Goal: Information Seeking & Learning: Learn about a topic

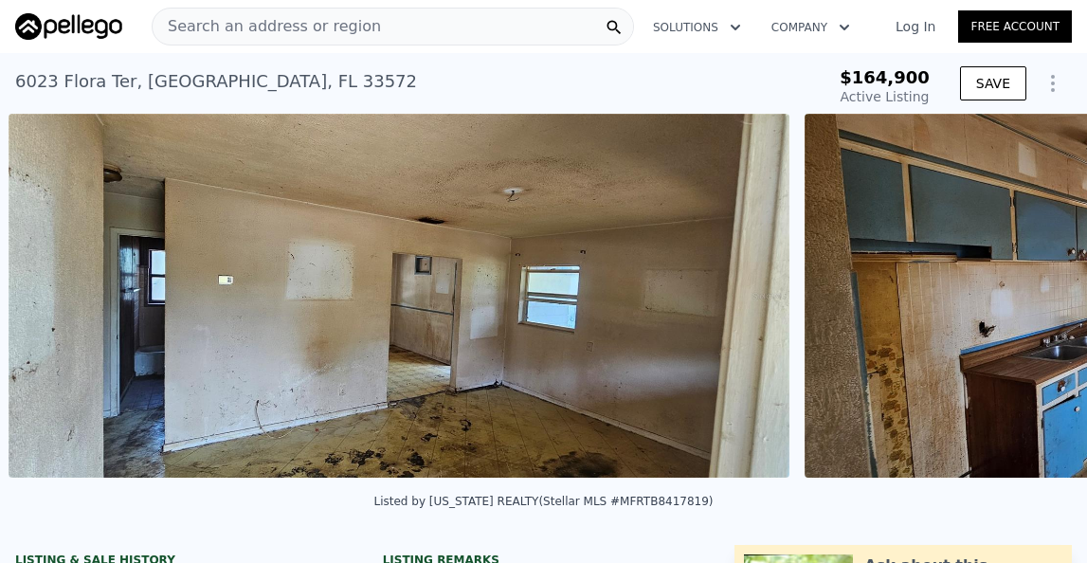
scroll to position [0, 6077]
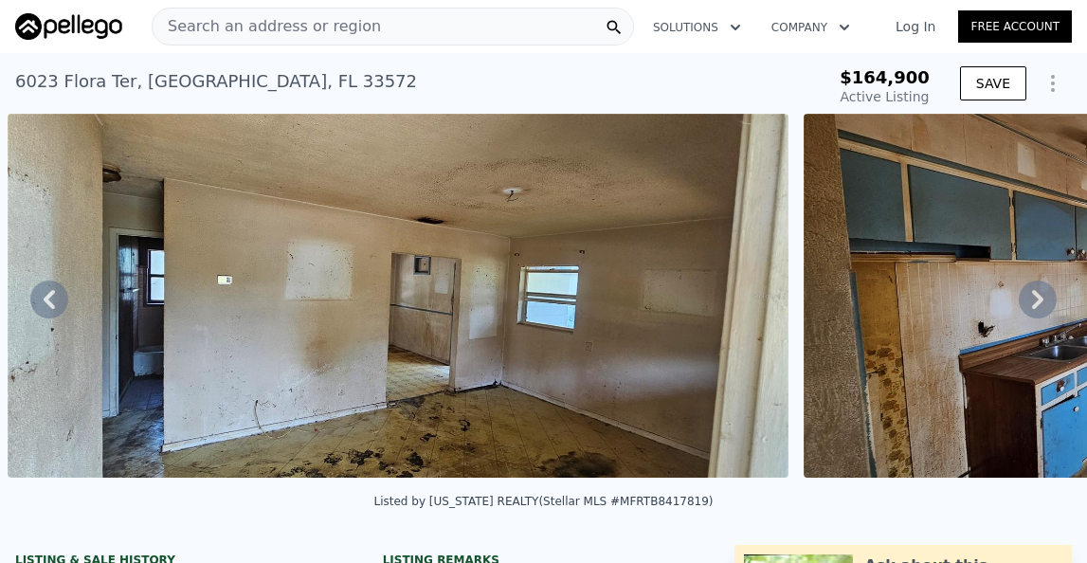
click at [885, 83] on span "$164,900" at bounding box center [885, 77] width 90 height 20
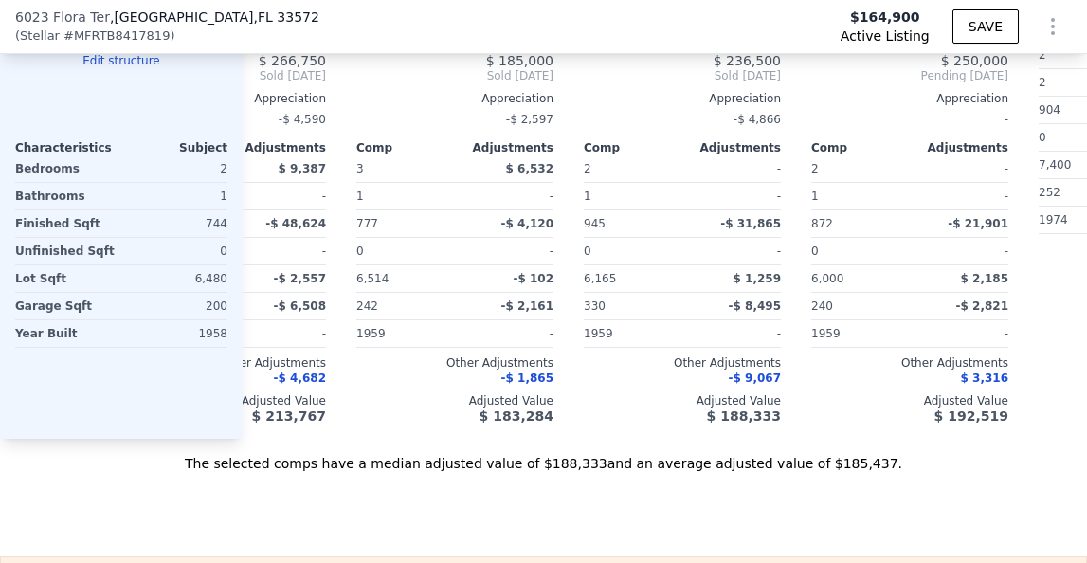
scroll to position [0, 143]
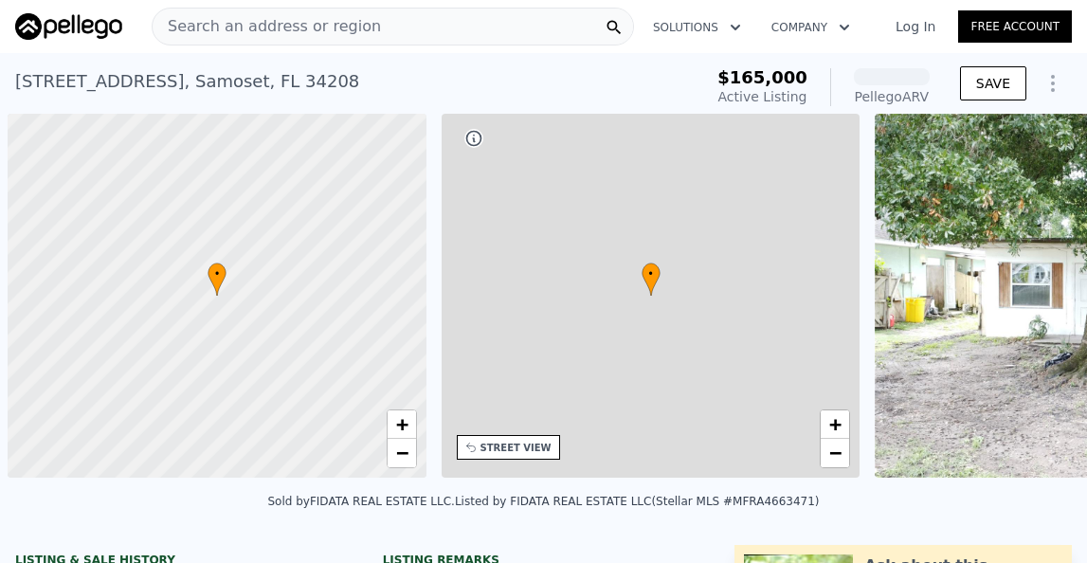
scroll to position [0, 8]
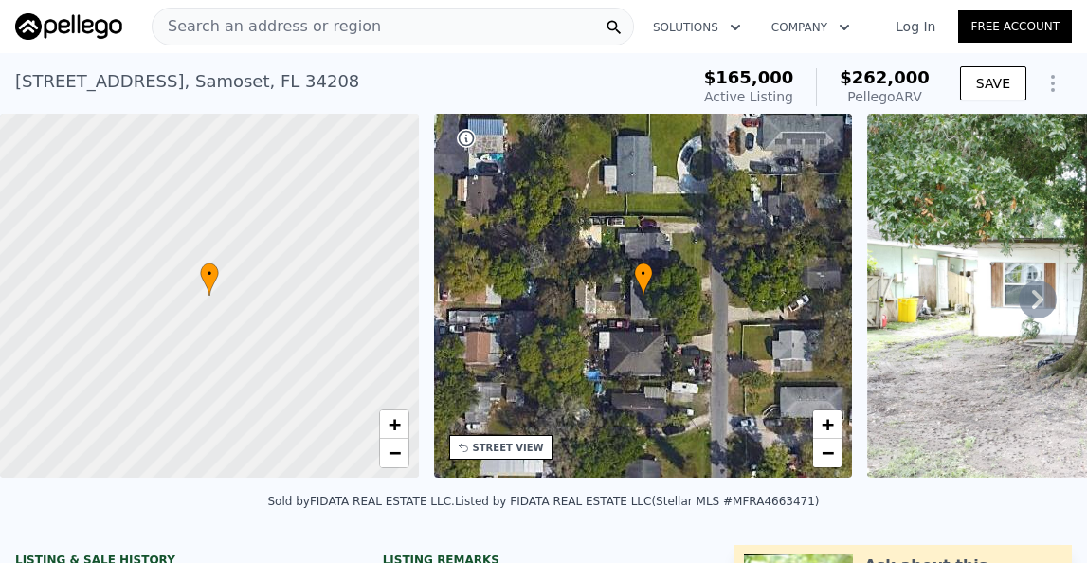
click at [1039, 294] on icon at bounding box center [1037, 299] width 11 height 19
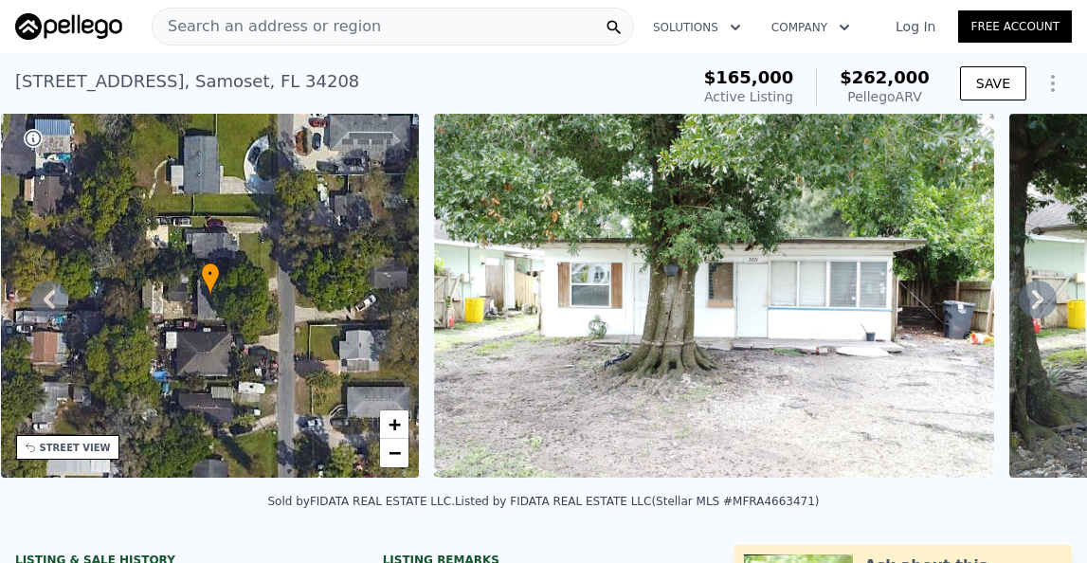
click at [1039, 294] on icon at bounding box center [1037, 299] width 11 height 19
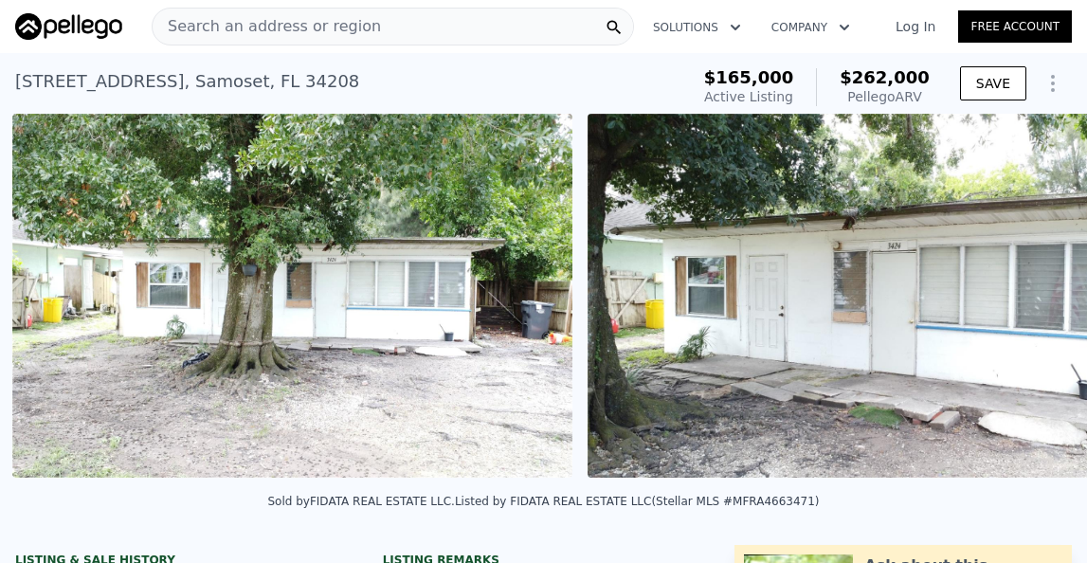
scroll to position [0, 867]
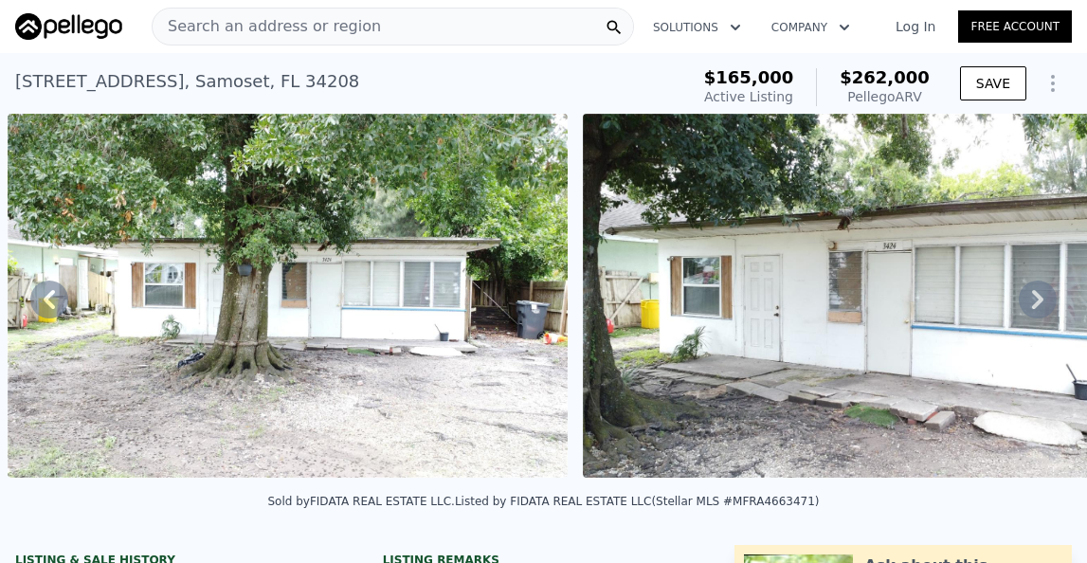
click at [1039, 294] on icon at bounding box center [1037, 299] width 11 height 19
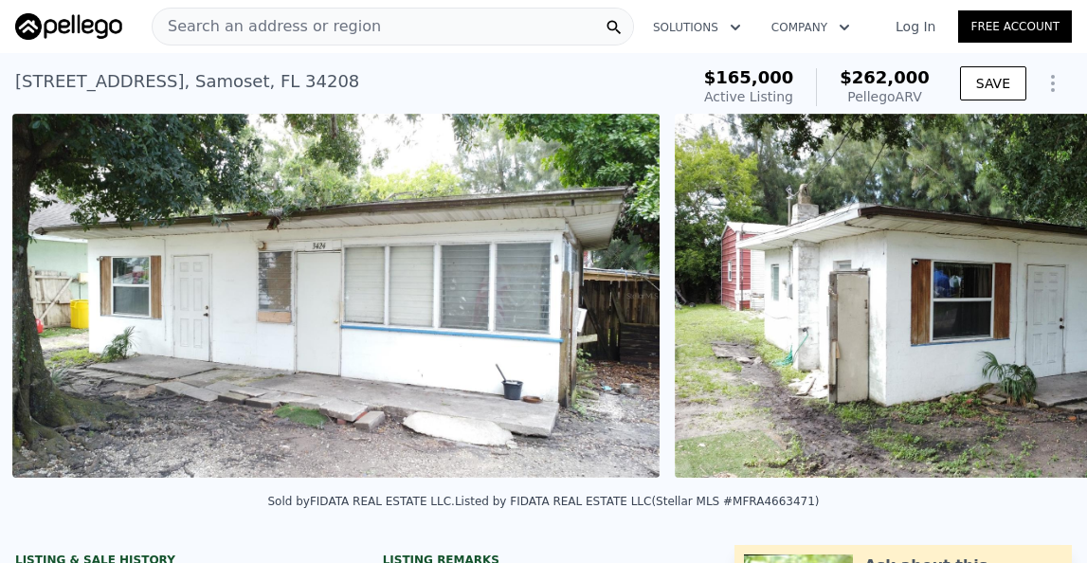
scroll to position [0, 1443]
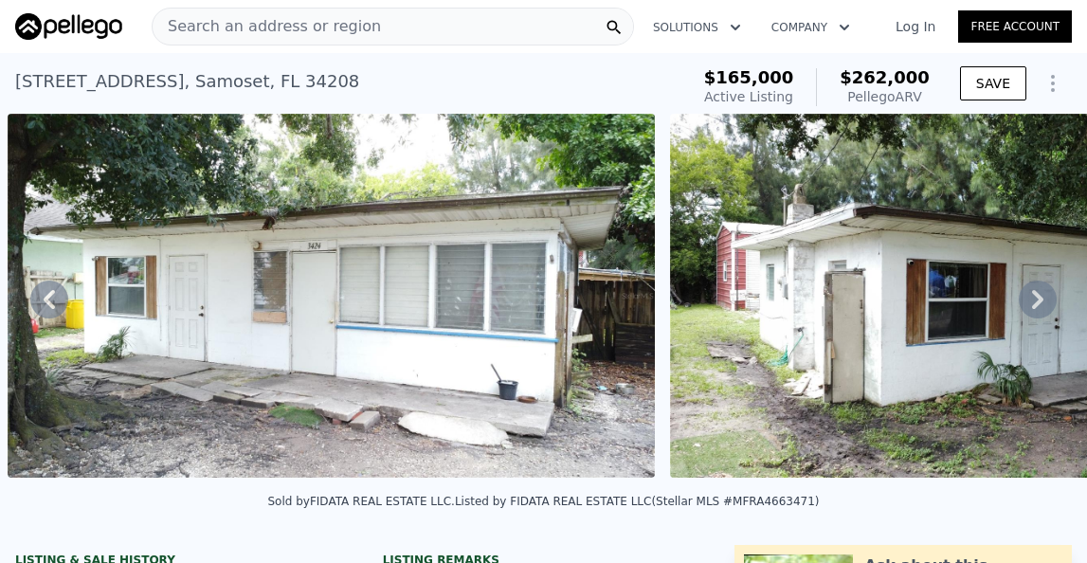
click at [1039, 294] on icon at bounding box center [1037, 299] width 11 height 19
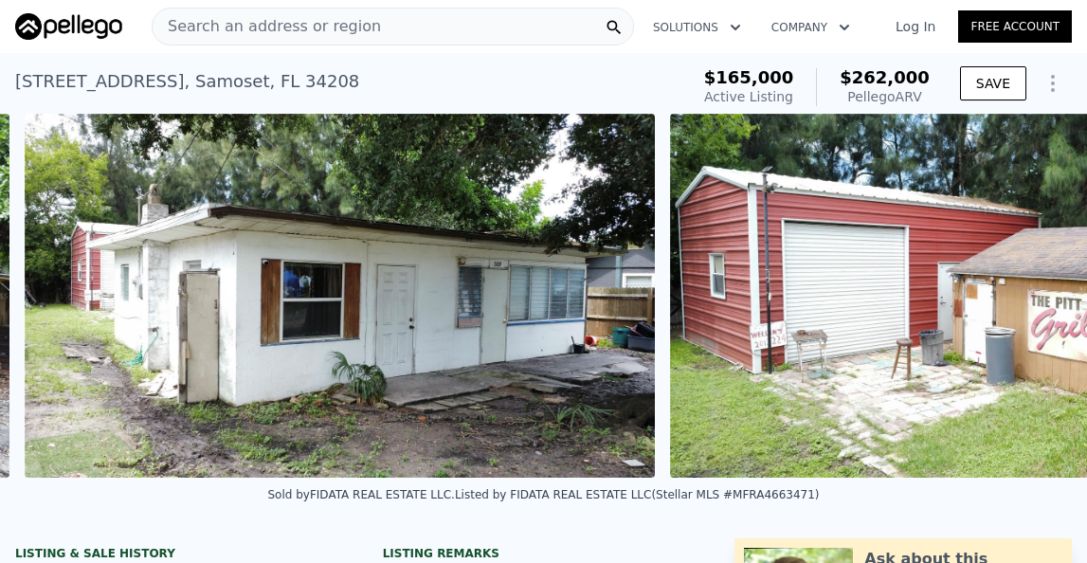
scroll to position [0, 2097]
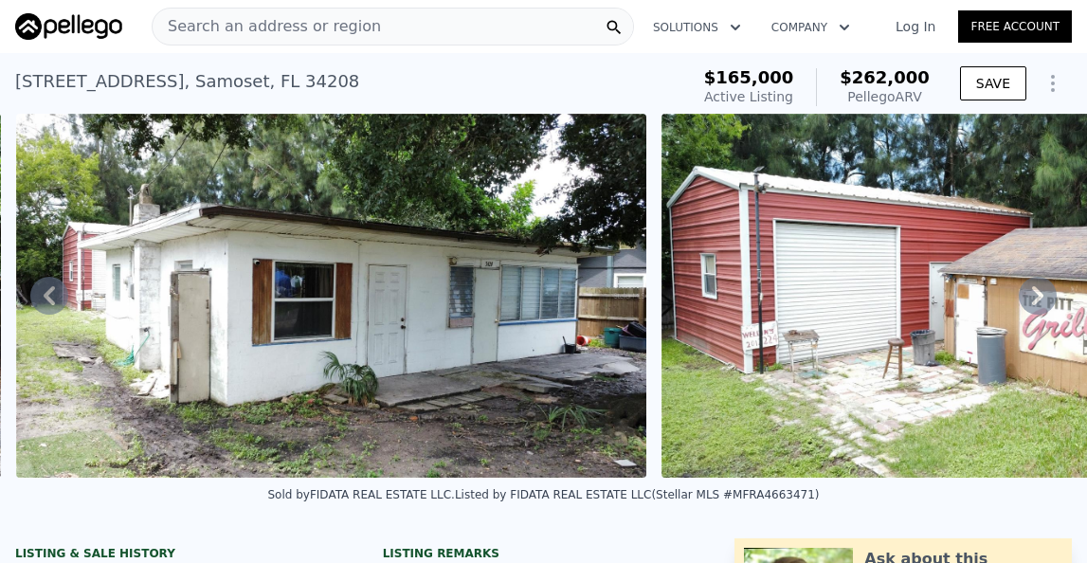
click at [1039, 294] on icon at bounding box center [1037, 295] width 11 height 19
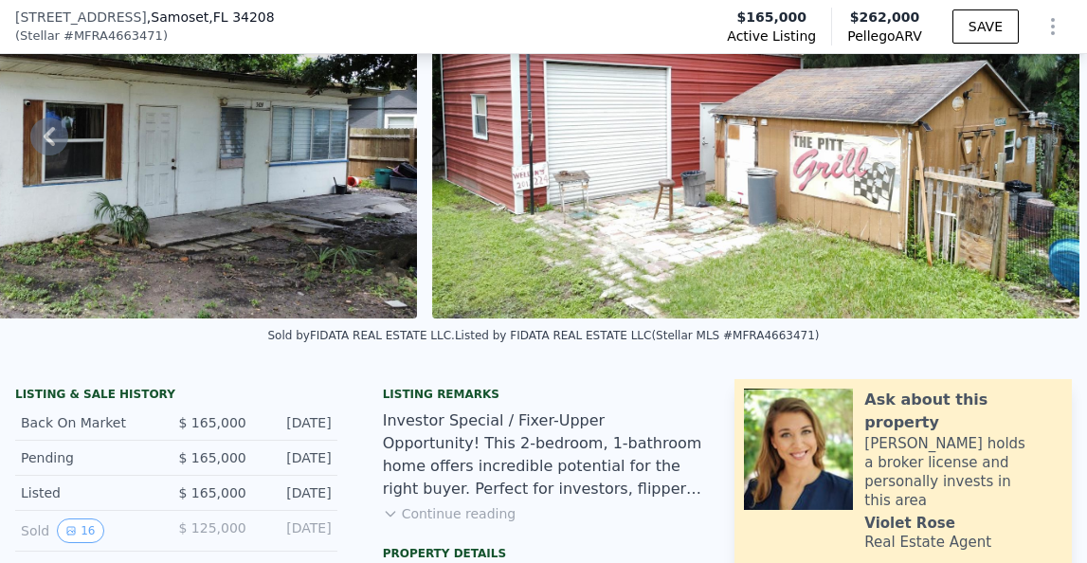
scroll to position [369, 0]
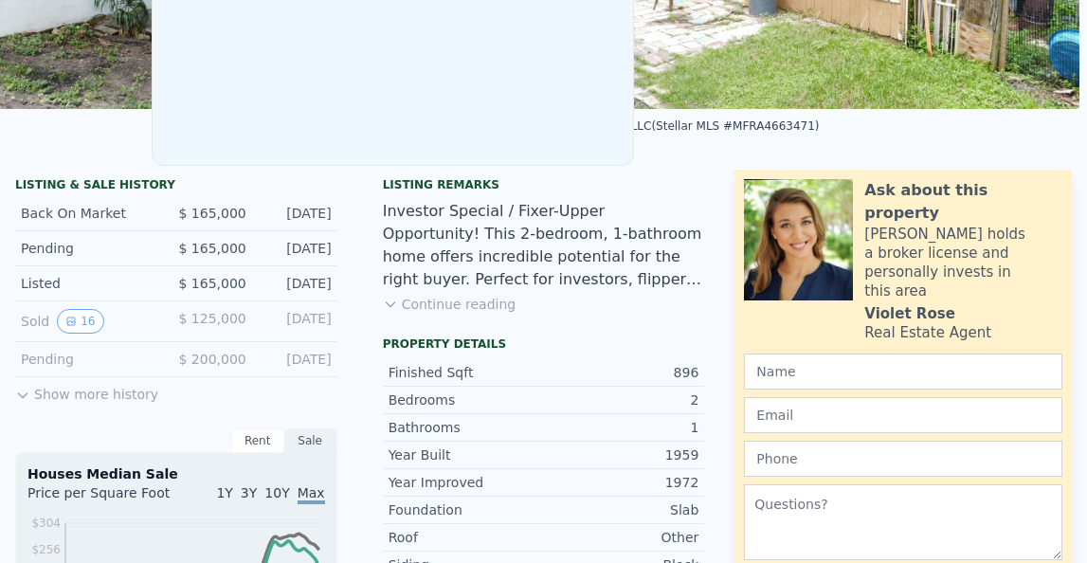
scroll to position [0, 0]
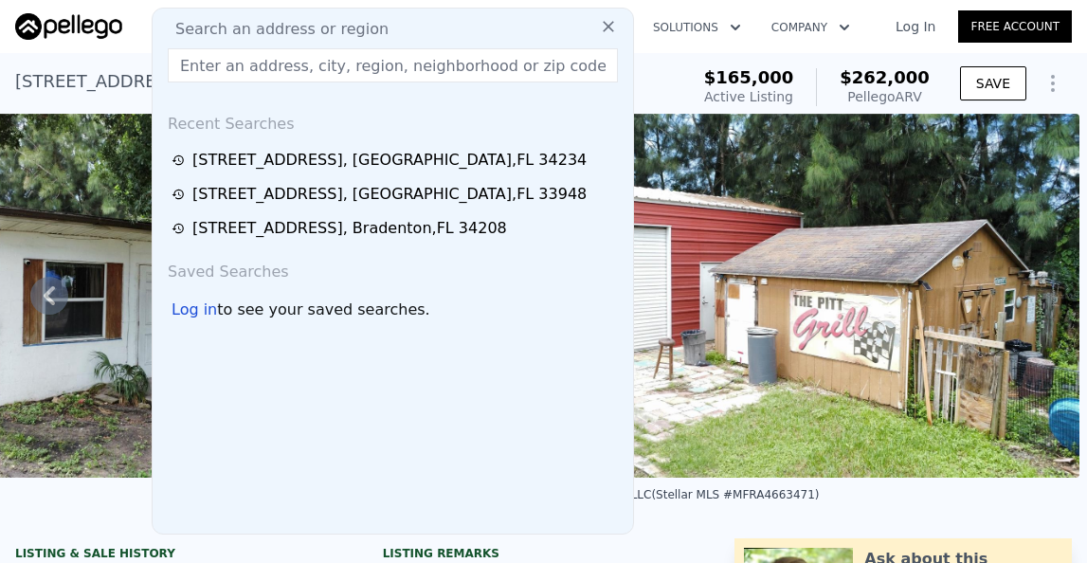
click at [218, 61] on input "text" at bounding box center [393, 65] width 450 height 34
click at [218, 60] on input "text" at bounding box center [393, 65] width 450 height 34
click at [610, 29] on icon at bounding box center [608, 26] width 11 height 11
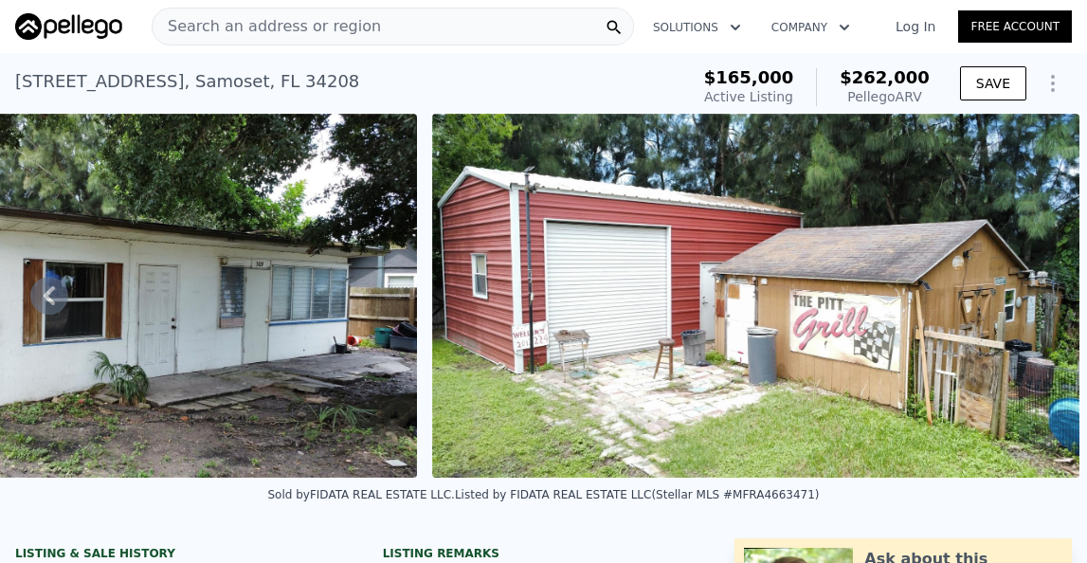
click at [230, 23] on span "Search an address or region" at bounding box center [267, 26] width 228 height 23
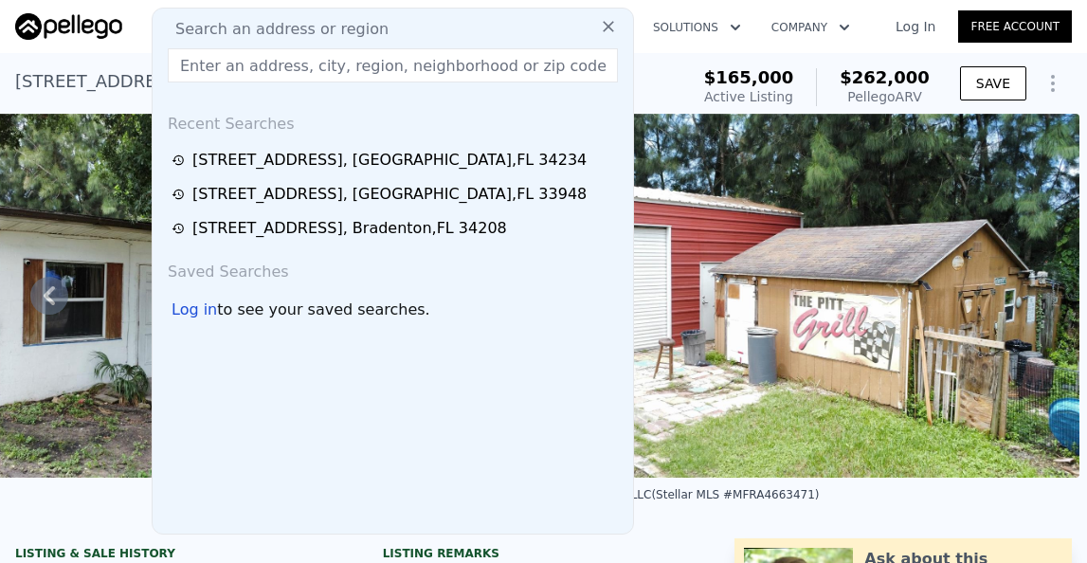
paste input "604 W LAKE DR, SARASOTA, FL 34232"
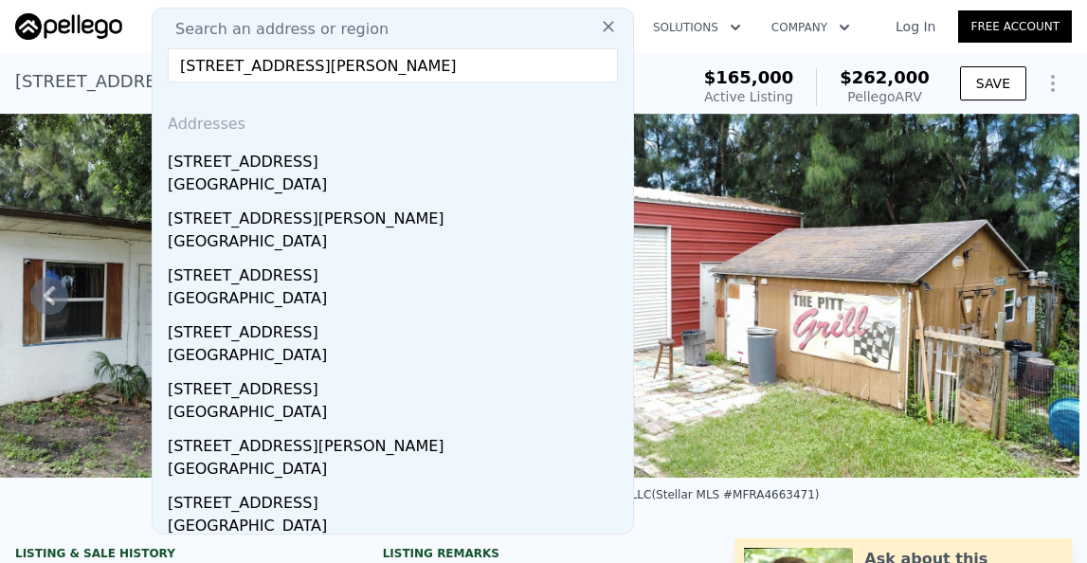
type input "604 W LAKE DR, SARASOTA, FL"
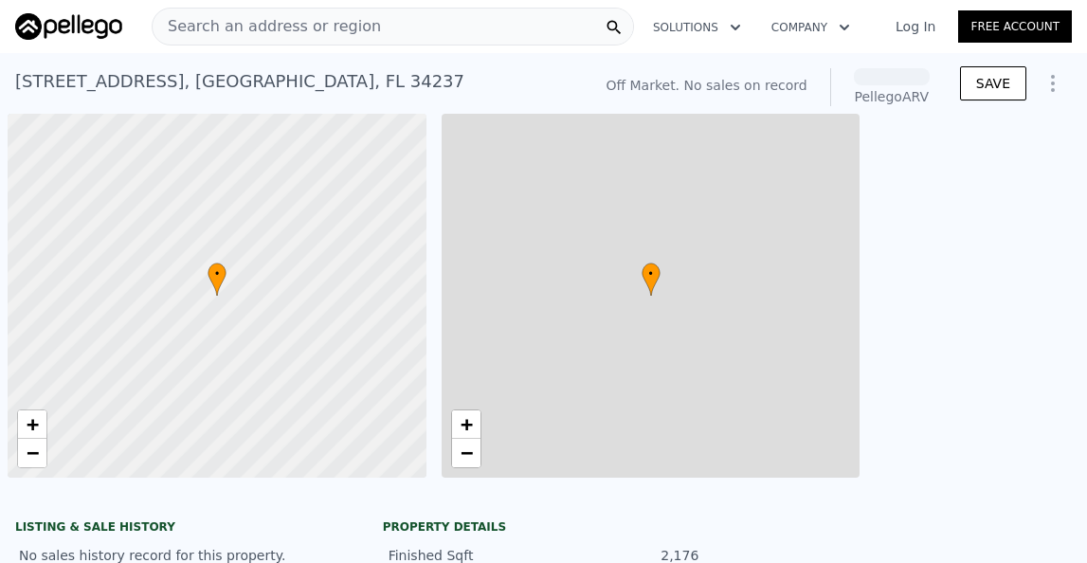
scroll to position [0, 8]
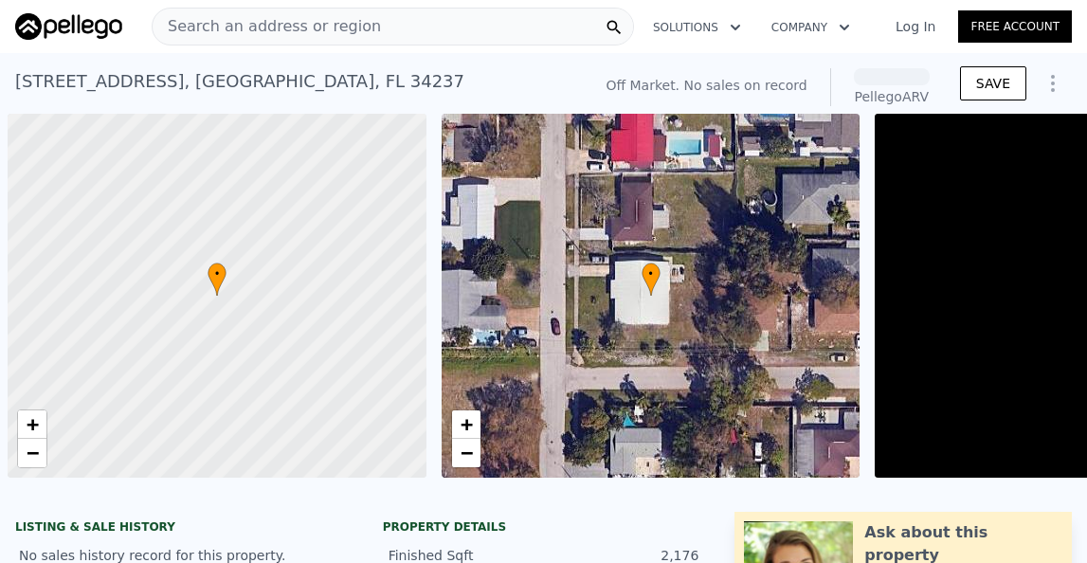
scroll to position [0, 8]
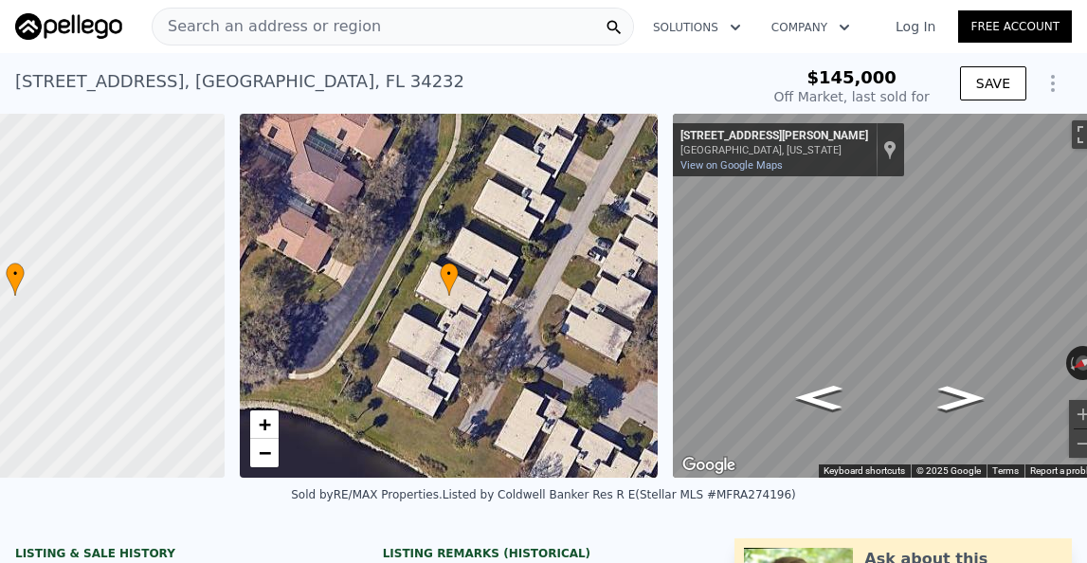
scroll to position [0, 222]
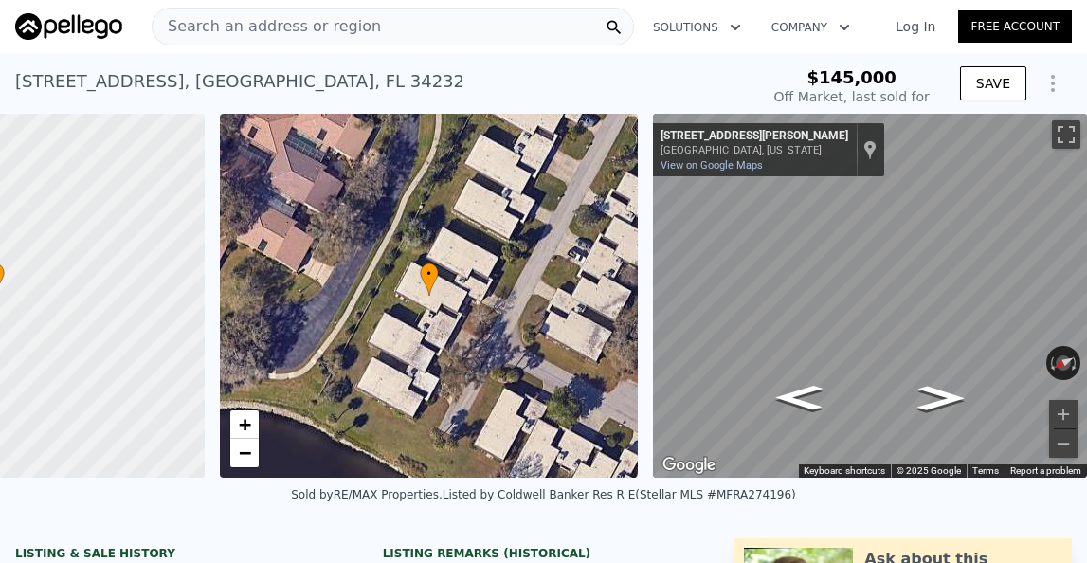
click at [564, 311] on div "• + −" at bounding box center [429, 296] width 419 height 364
drag, startPoint x: 157, startPoint y: 313, endPoint x: 99, endPoint y: 298, distance: 60.7
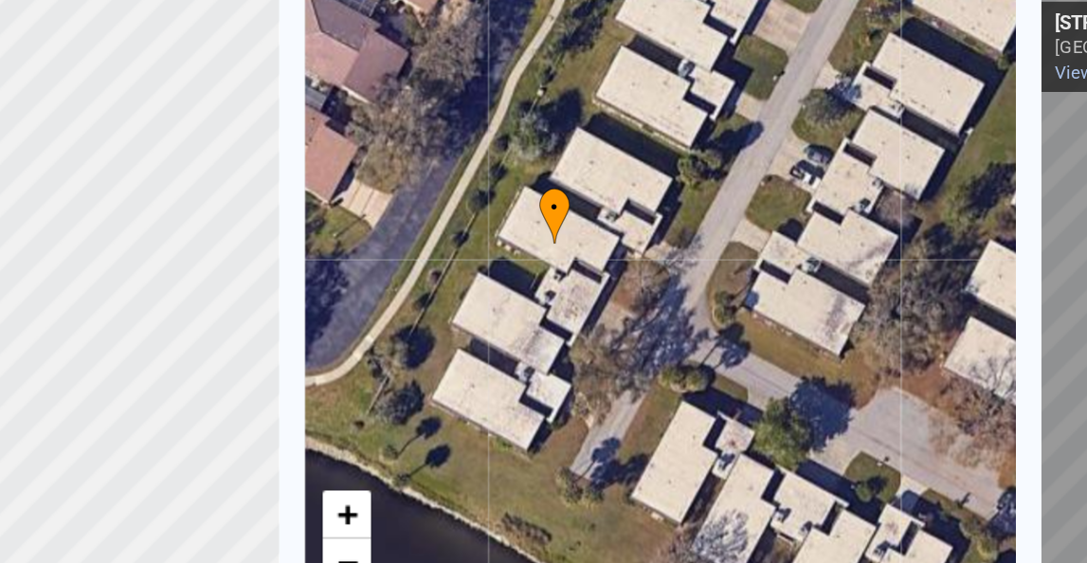
drag, startPoint x: 376, startPoint y: 292, endPoint x: 294, endPoint y: 244, distance: 95.6
click at [294, 244] on div "• + −" at bounding box center [429, 296] width 419 height 364
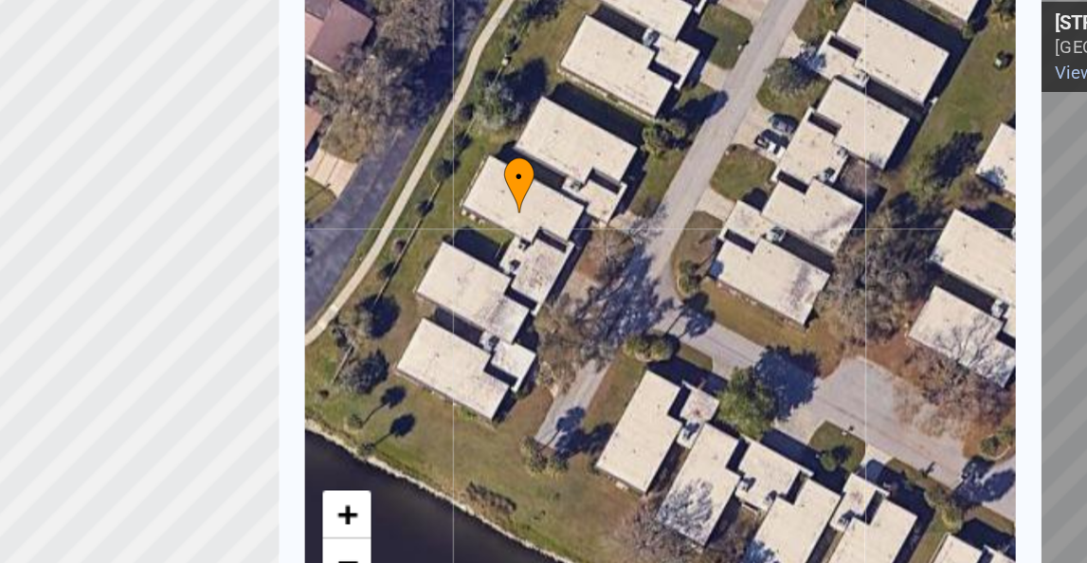
click at [491, 295] on div "• + −" at bounding box center [429, 296] width 419 height 364
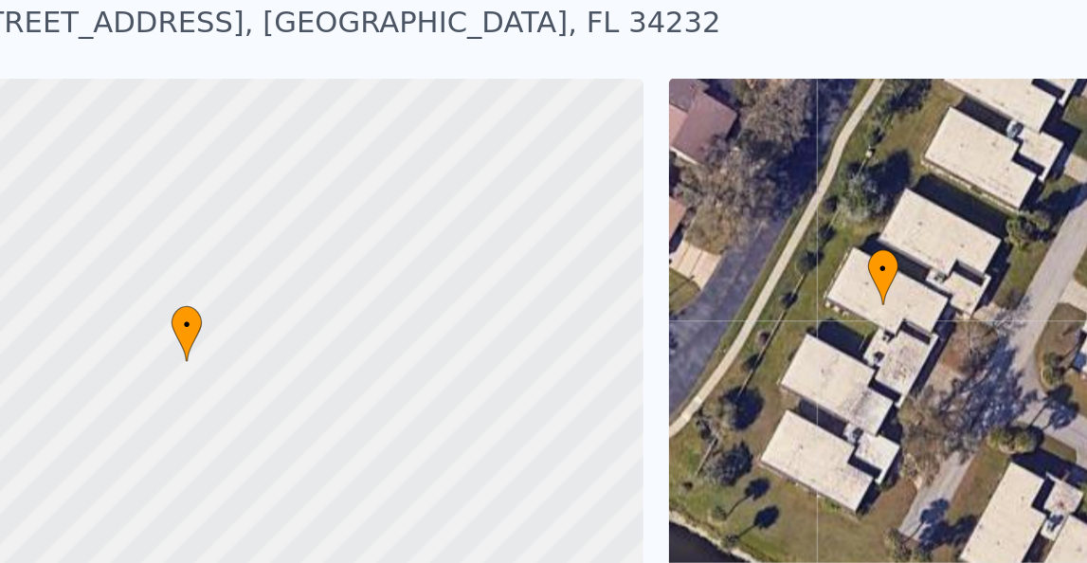
scroll to position [0, 8]
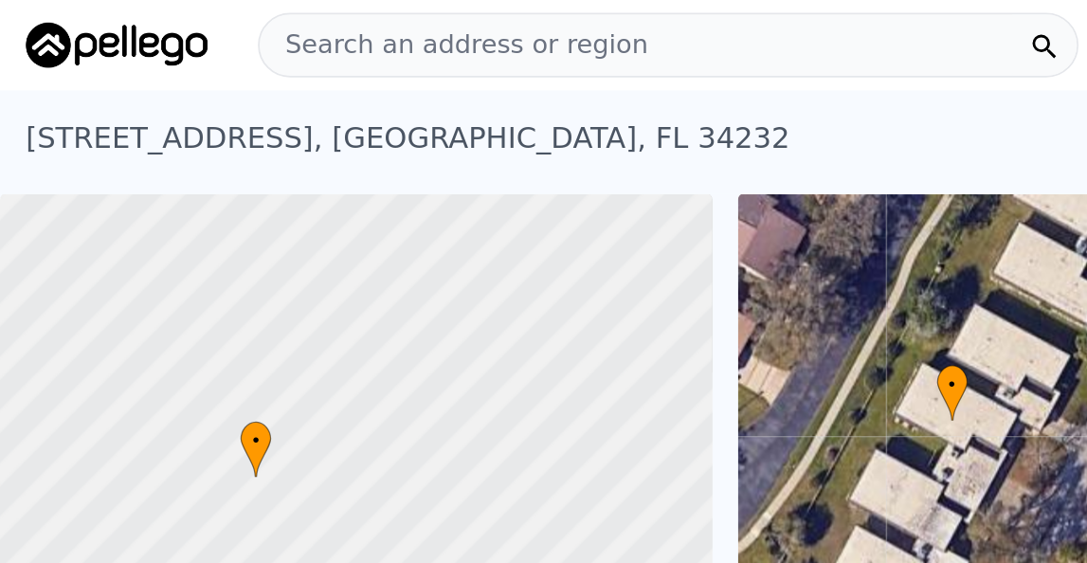
click at [209, 27] on span "Search an address or region" at bounding box center [267, 26] width 228 height 23
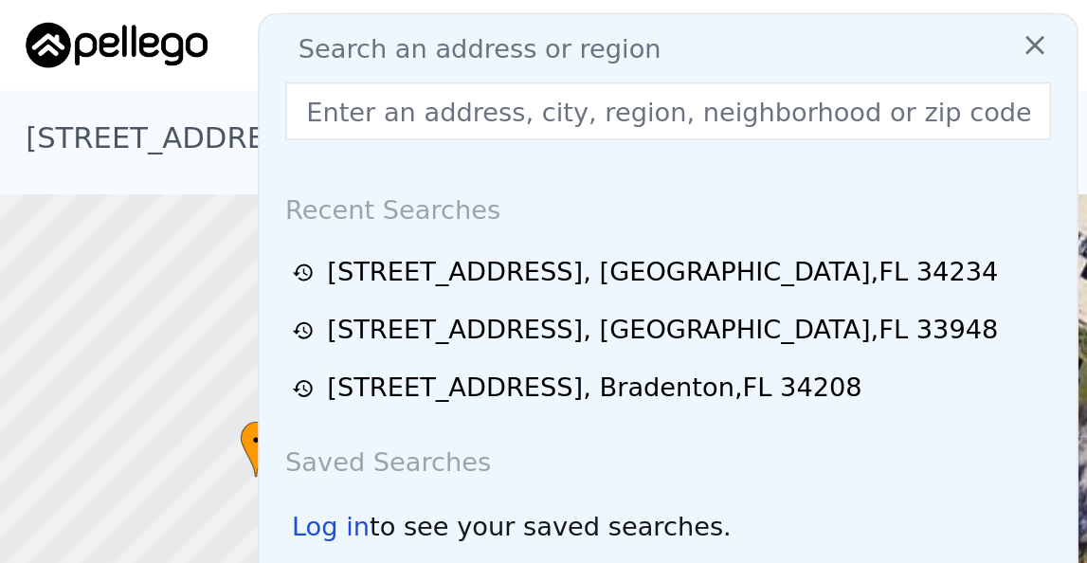
click at [191, 62] on input "text" at bounding box center [393, 65] width 450 height 34
paste input "604 W LAKE DR, SARASOTA, FL 34232"
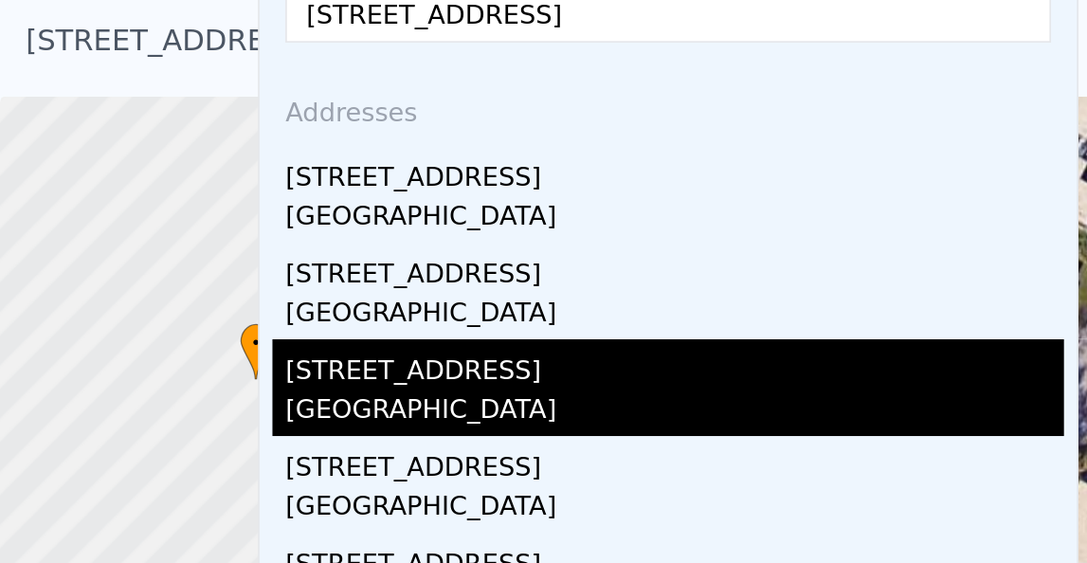
type input "604 W LAKE DR, SARASOTA, FL 34232"
click at [249, 285] on div "1516 Lakeside Way" at bounding box center [397, 272] width 458 height 30
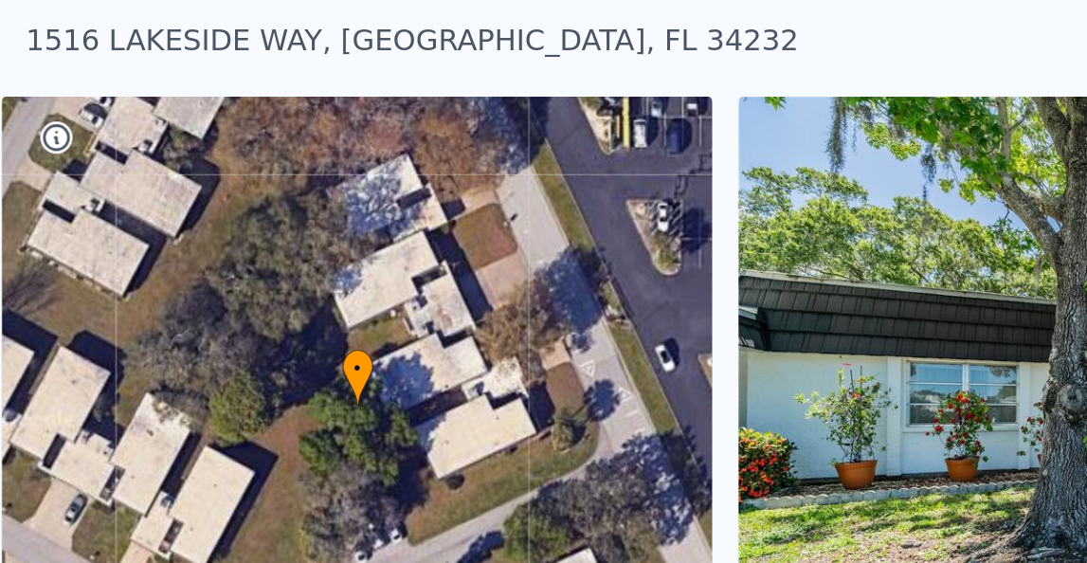
scroll to position [0, 441]
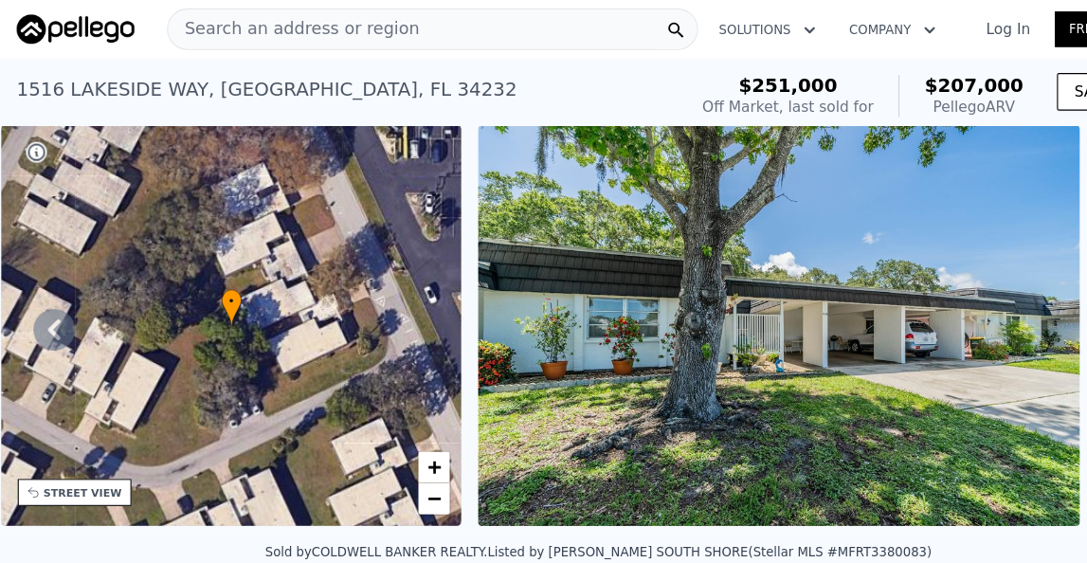
type input "2"
type input "1040"
type input "1762"
checkbox input "false"
checkbox input "true"
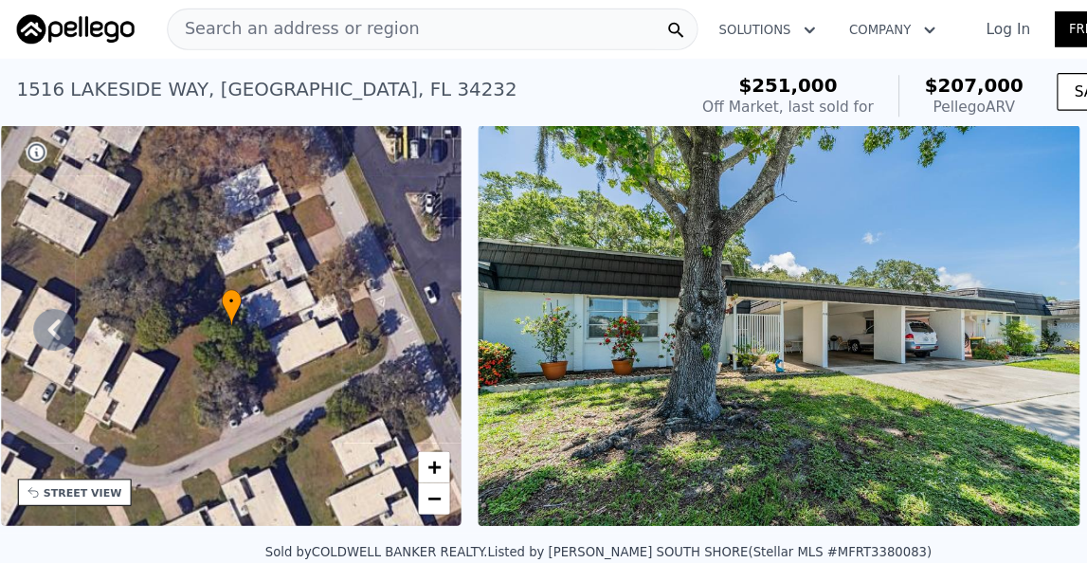
type input "$ 268,000"
type input "$ 95,253"
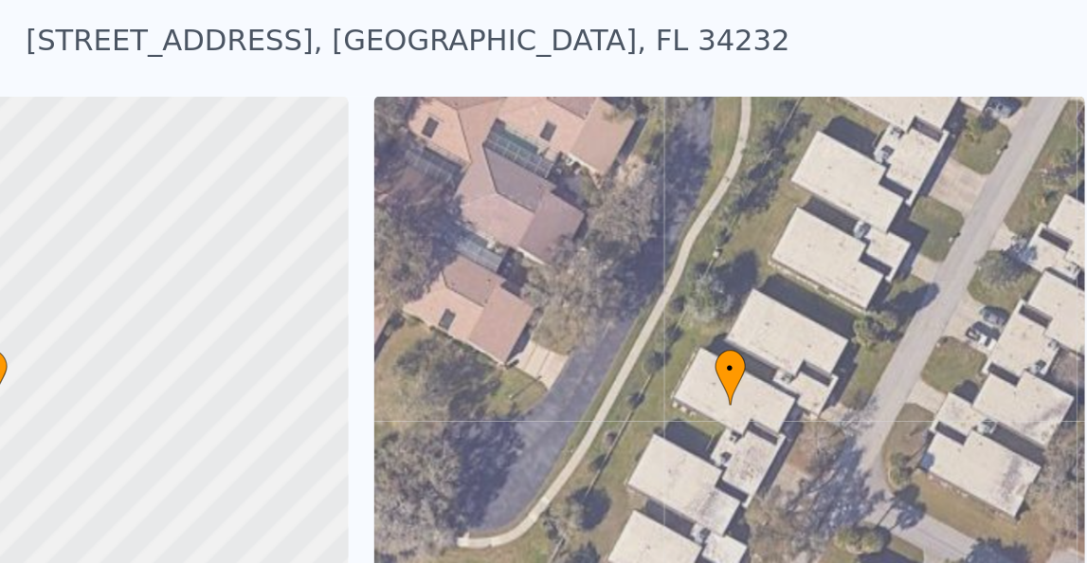
scroll to position [0, 222]
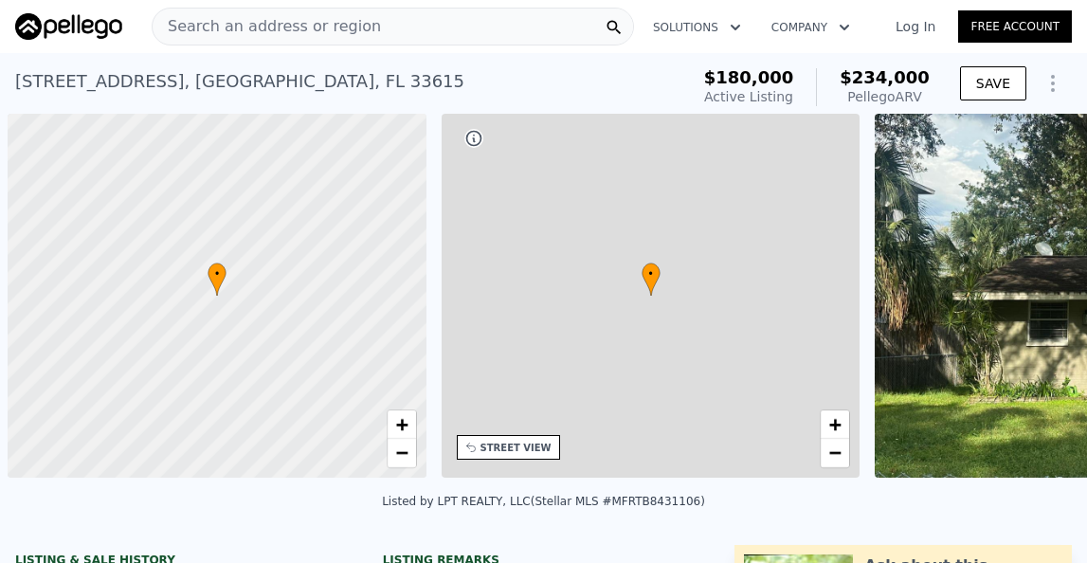
scroll to position [0, 8]
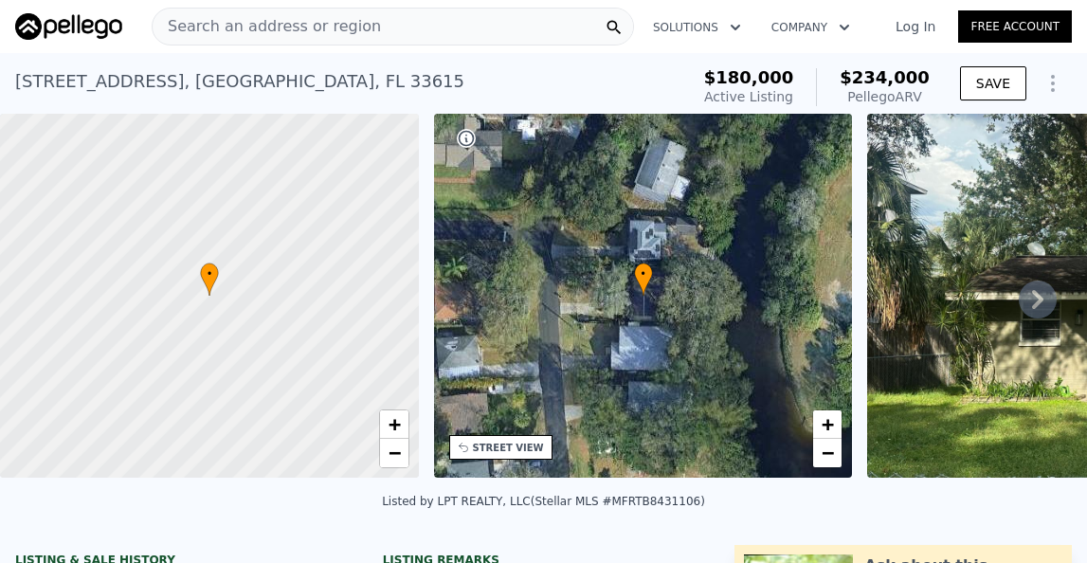
click at [1036, 301] on icon at bounding box center [1038, 300] width 38 height 38
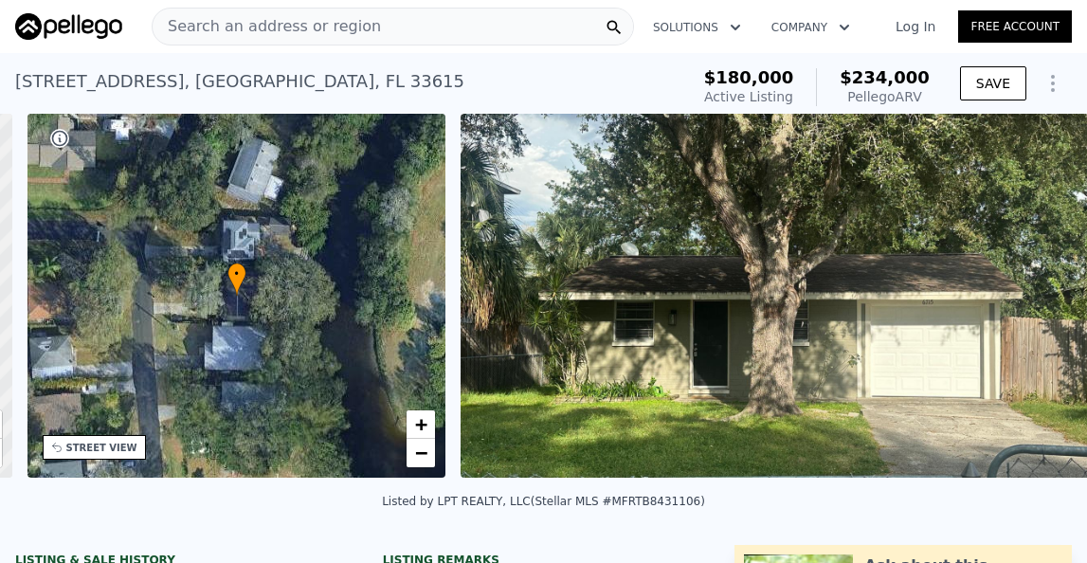
scroll to position [0, 441]
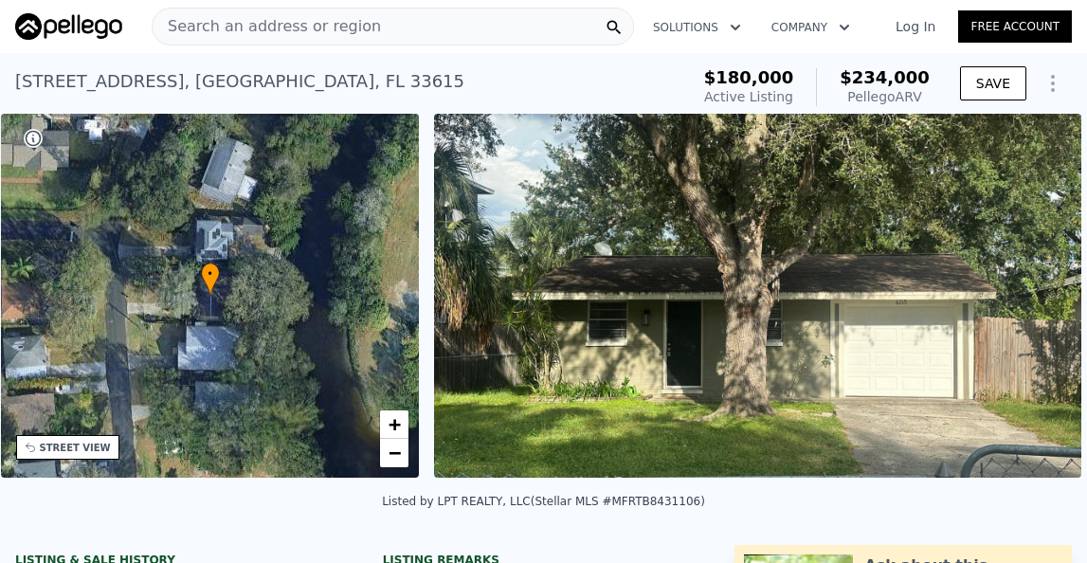
click at [1036, 301] on div "• + − • + − STREET VIEW Loading... SATELLITE VIEW" at bounding box center [543, 299] width 1087 height 371
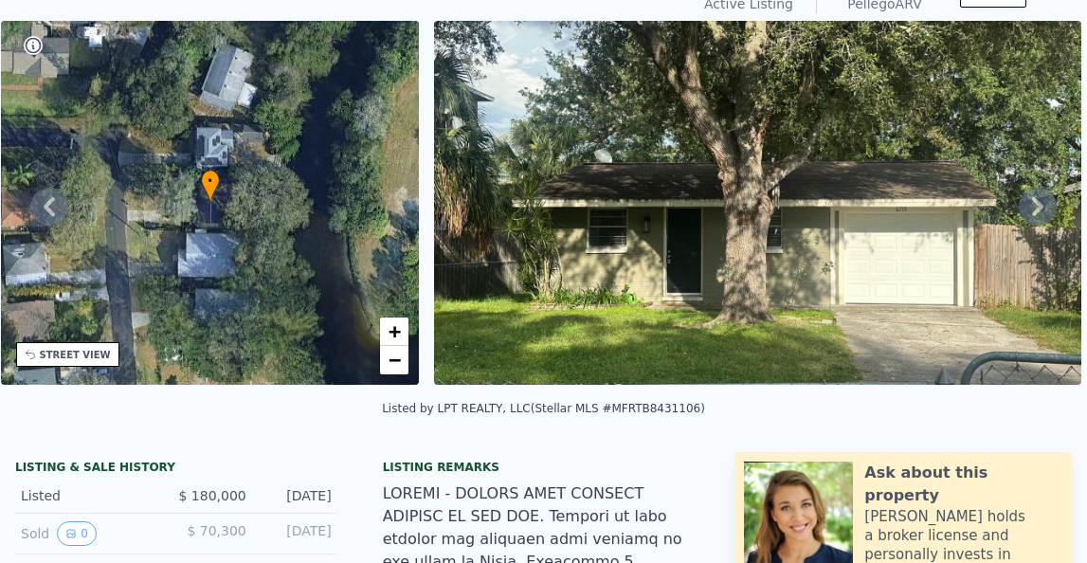
scroll to position [7, 0]
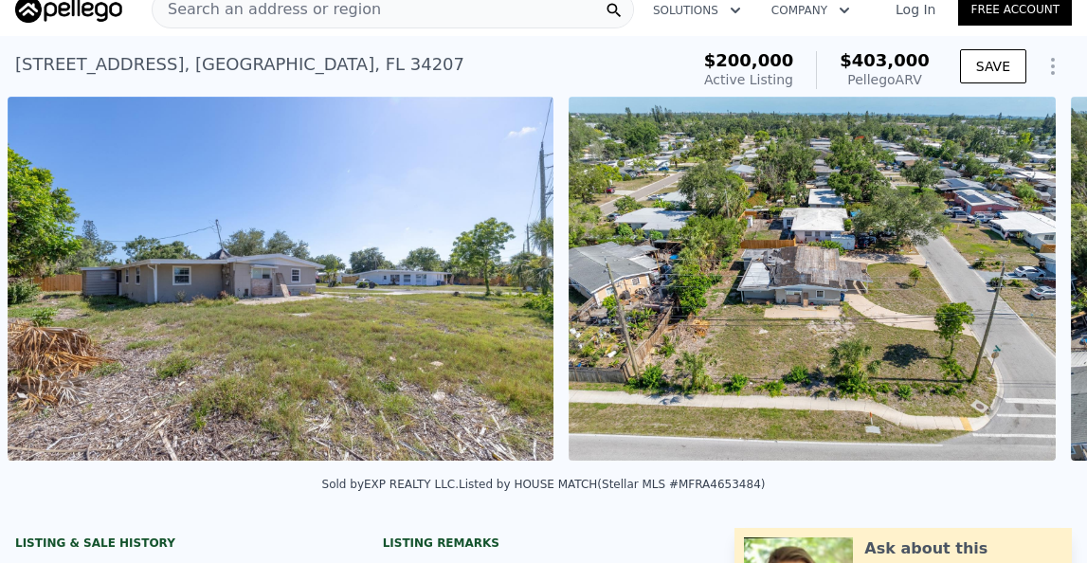
scroll to position [18, 0]
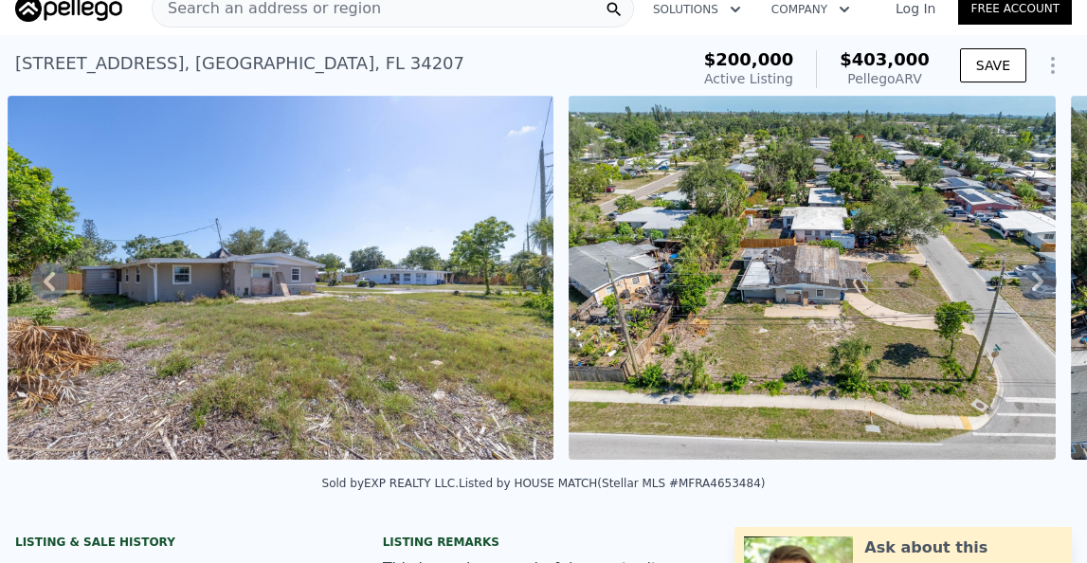
click at [371, 67] on div "[STREET_ADDRESS]" at bounding box center [239, 63] width 449 height 27
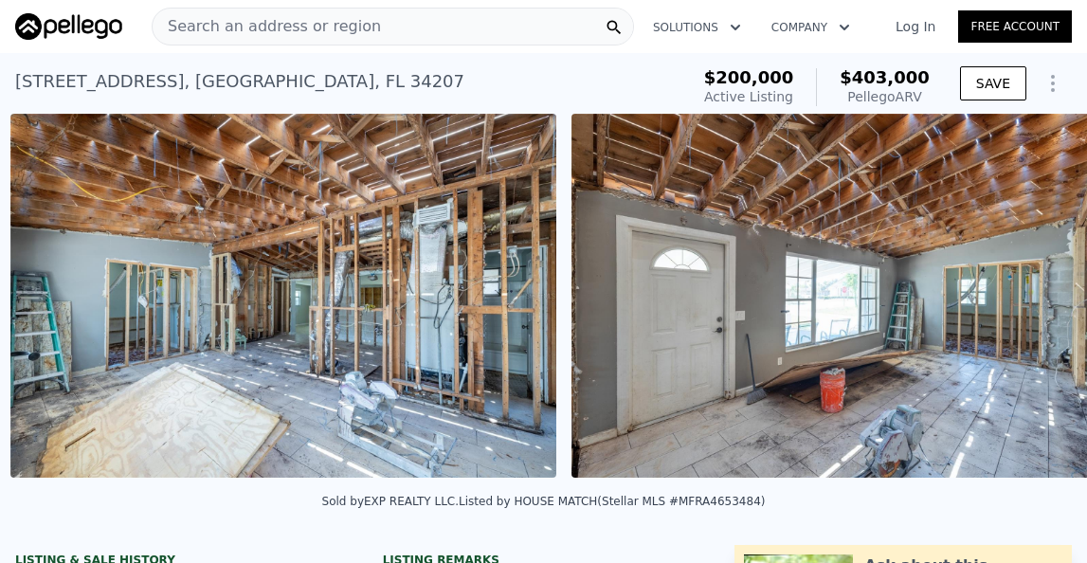
scroll to position [0, 3054]
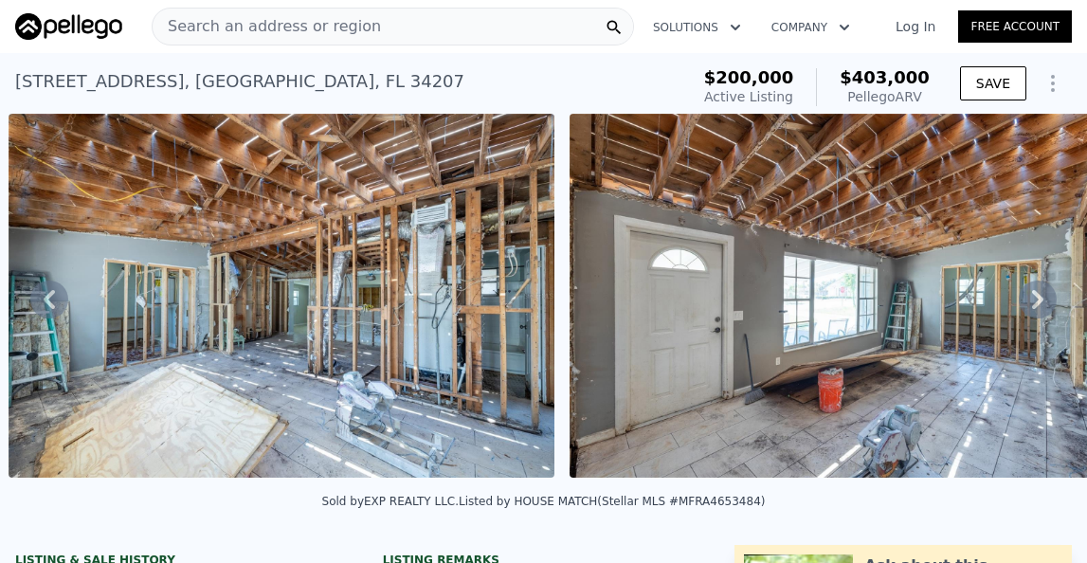
click at [406, 31] on div "Search an address or region" at bounding box center [393, 27] width 483 height 38
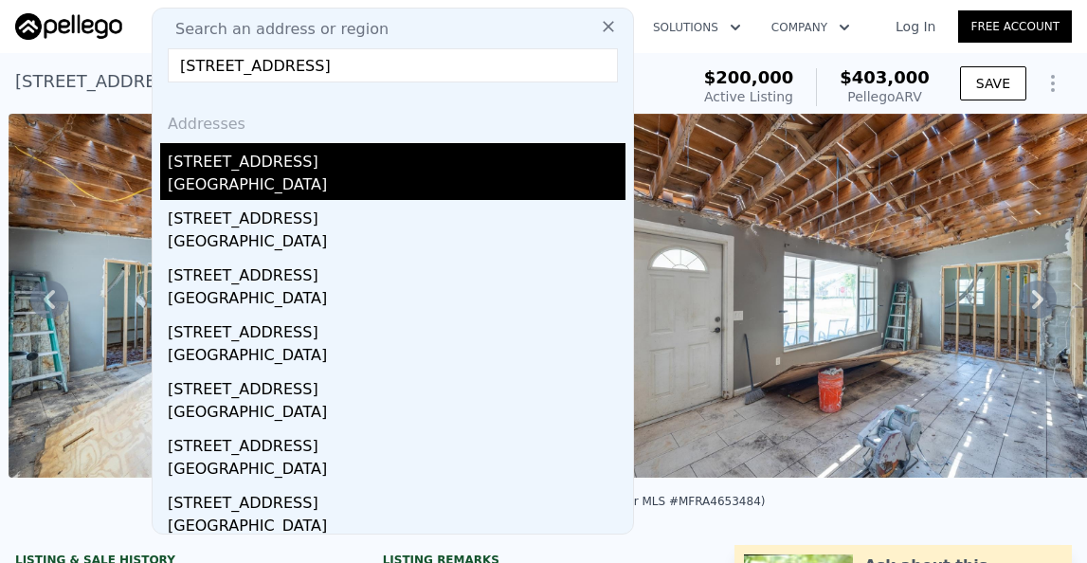
type input "[STREET_ADDRESS]"
click at [294, 184] on div "[GEOGRAPHIC_DATA]" at bounding box center [397, 186] width 458 height 27
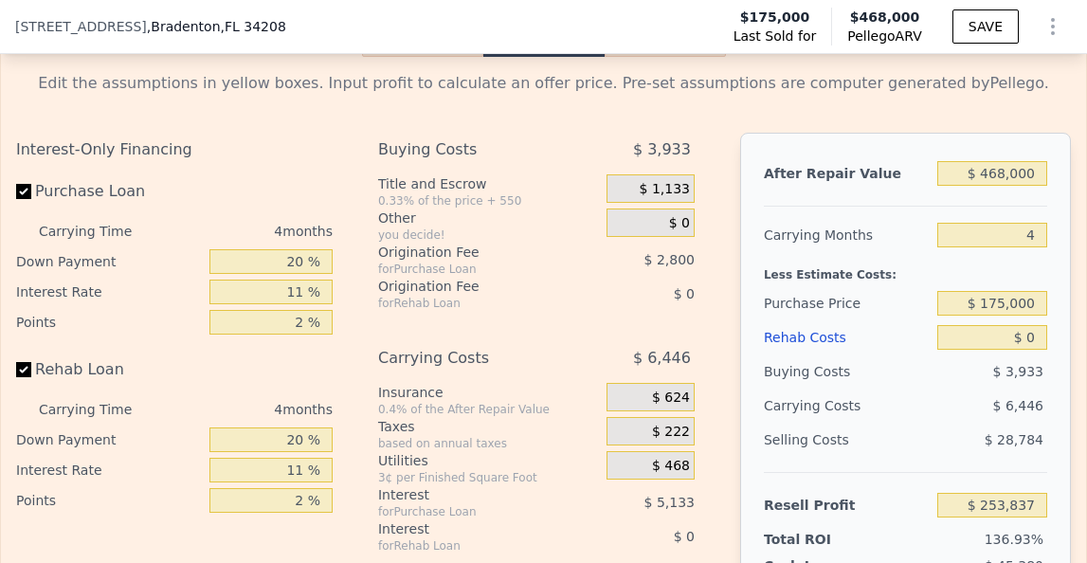
scroll to position [3016, 0]
type input "1.5"
type input "2.5"
type input "1190"
type input "2032"
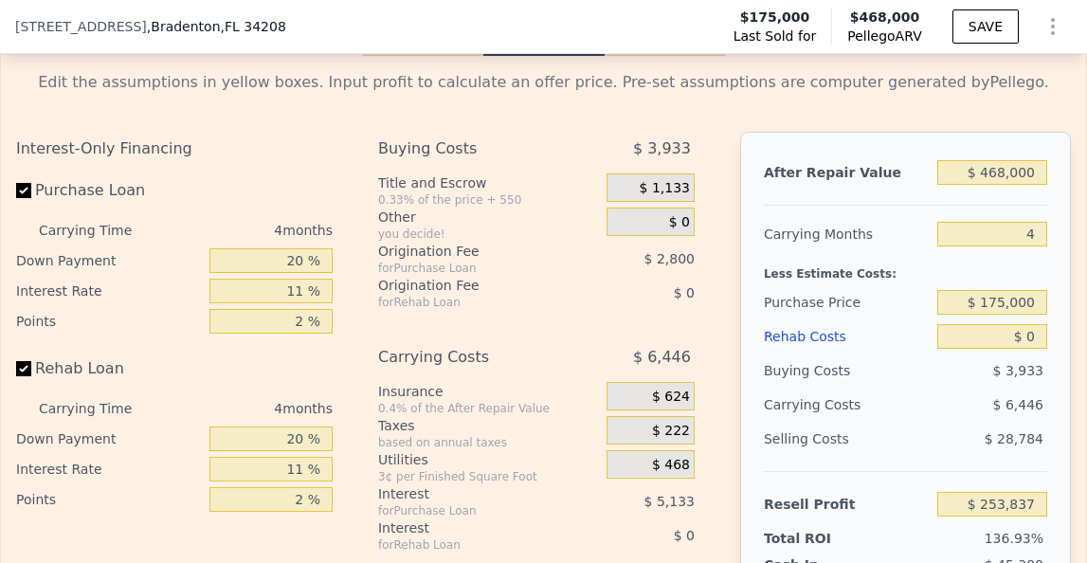
type input "7560"
type input "13104"
type input "$ 403,000"
type input "5"
type input "$ 163,664"
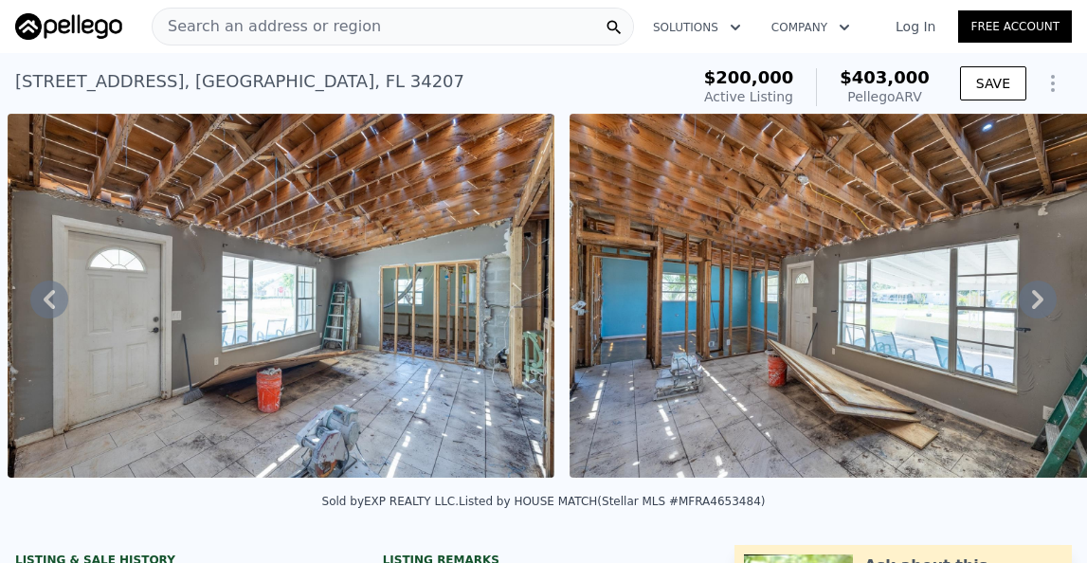
click at [410, 39] on div "Search an address or region" at bounding box center [393, 27] width 483 height 38
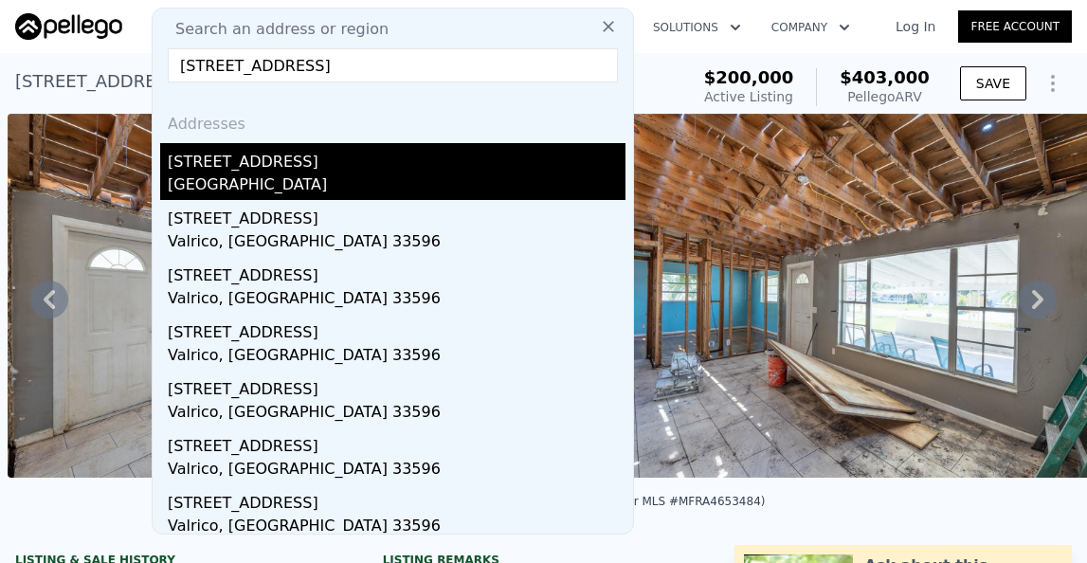
type input "[STREET_ADDRESS]"
click at [314, 189] on div "[GEOGRAPHIC_DATA]" at bounding box center [397, 186] width 458 height 27
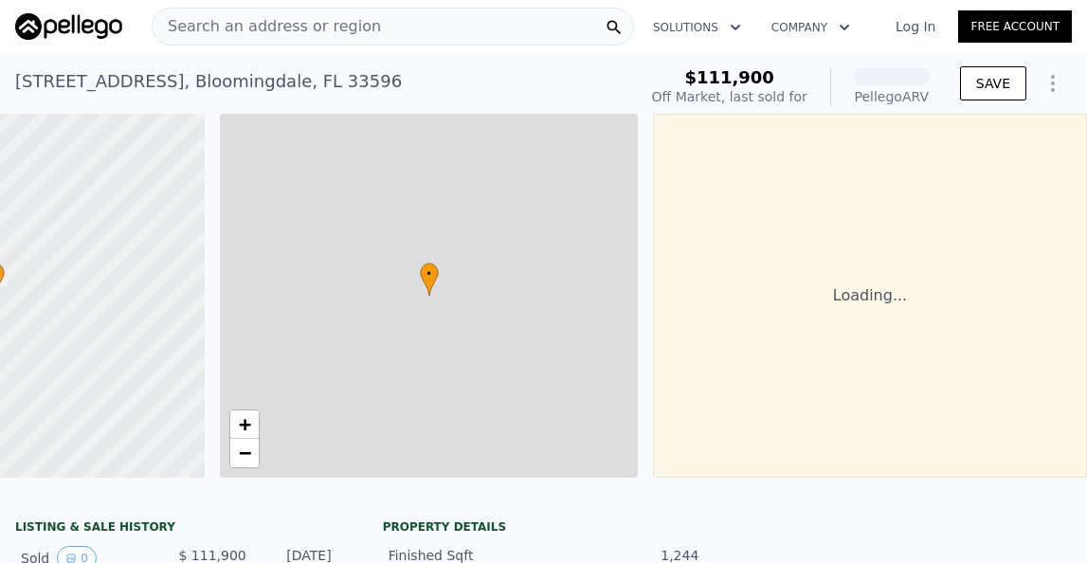
scroll to position [0, 222]
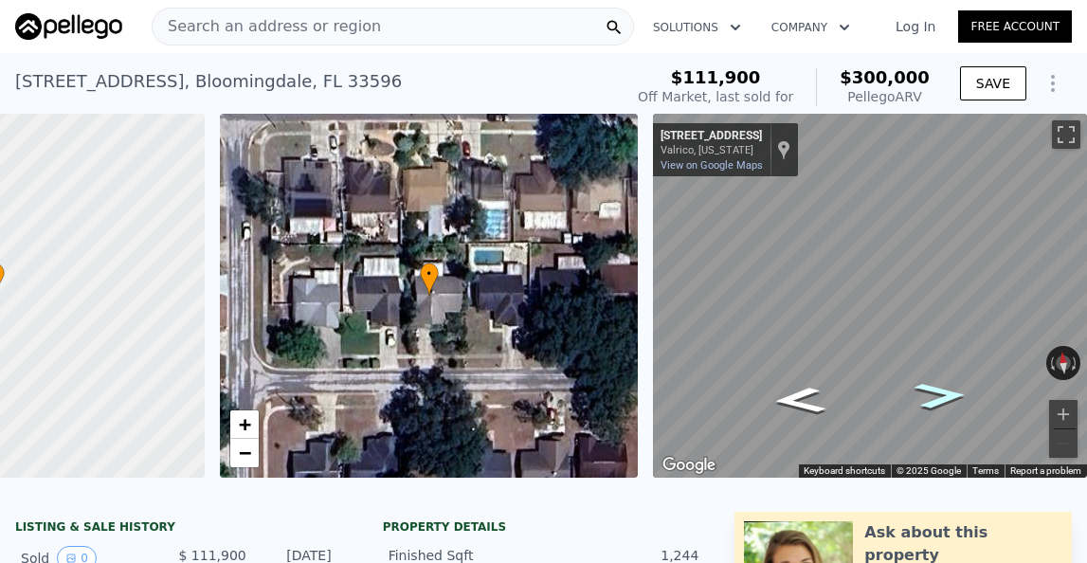
click at [944, 399] on icon "Go East, Pleasant Pine Ct" at bounding box center [941, 395] width 97 height 39
click at [943, 399] on icon "Go East, Pleasant Pine Ct" at bounding box center [941, 395] width 97 height 39
click at [454, 24] on div "Search an address or region" at bounding box center [393, 27] width 483 height 38
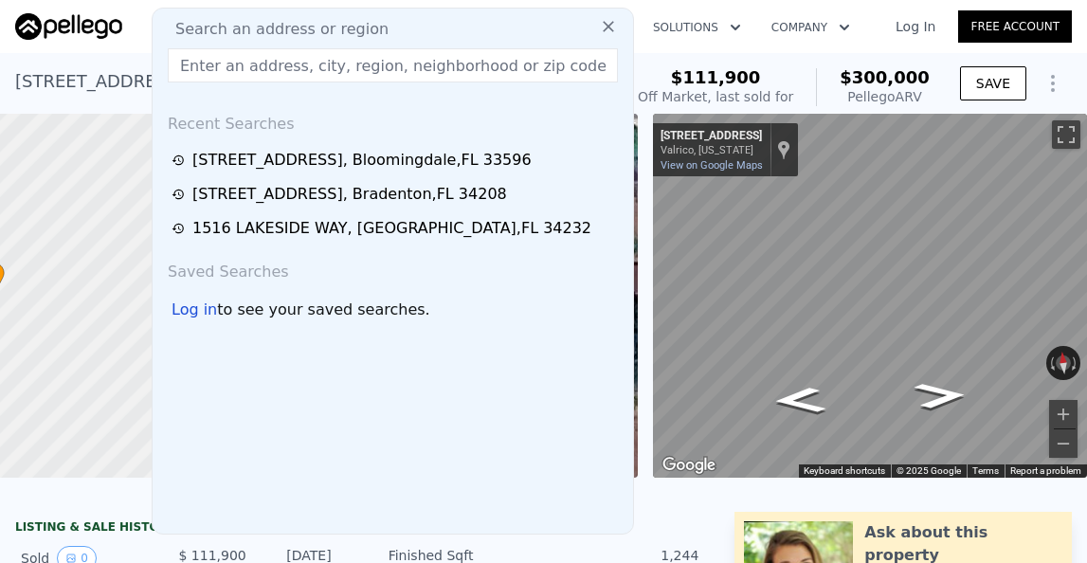
click at [228, 68] on input "text" at bounding box center [393, 65] width 450 height 34
paste input "[STREET_ADDRESS][US_STATE]"
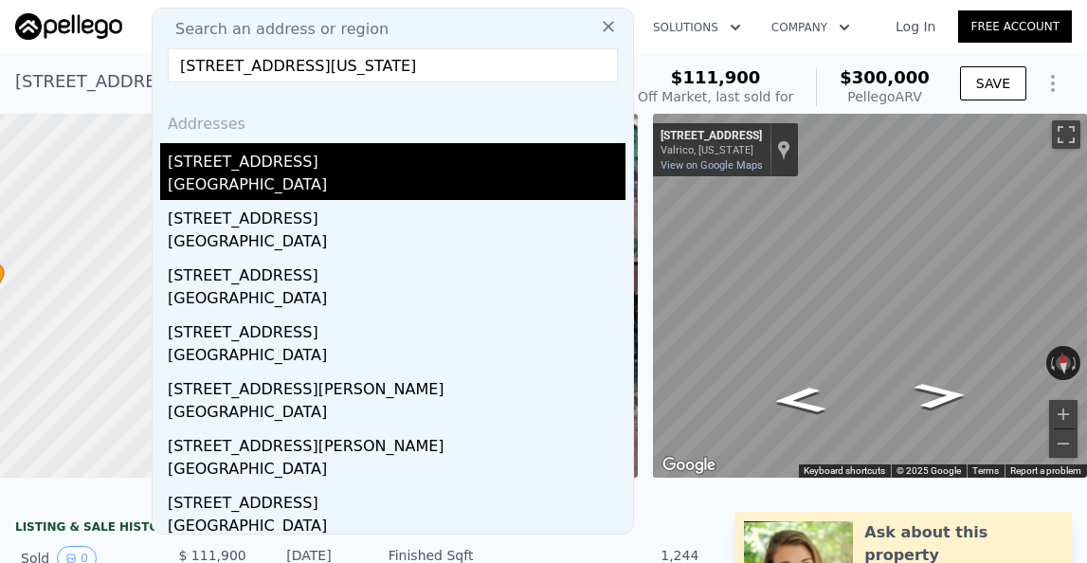
type input "[STREET_ADDRESS][US_STATE]"
click at [283, 189] on div "[GEOGRAPHIC_DATA]" at bounding box center [397, 186] width 458 height 27
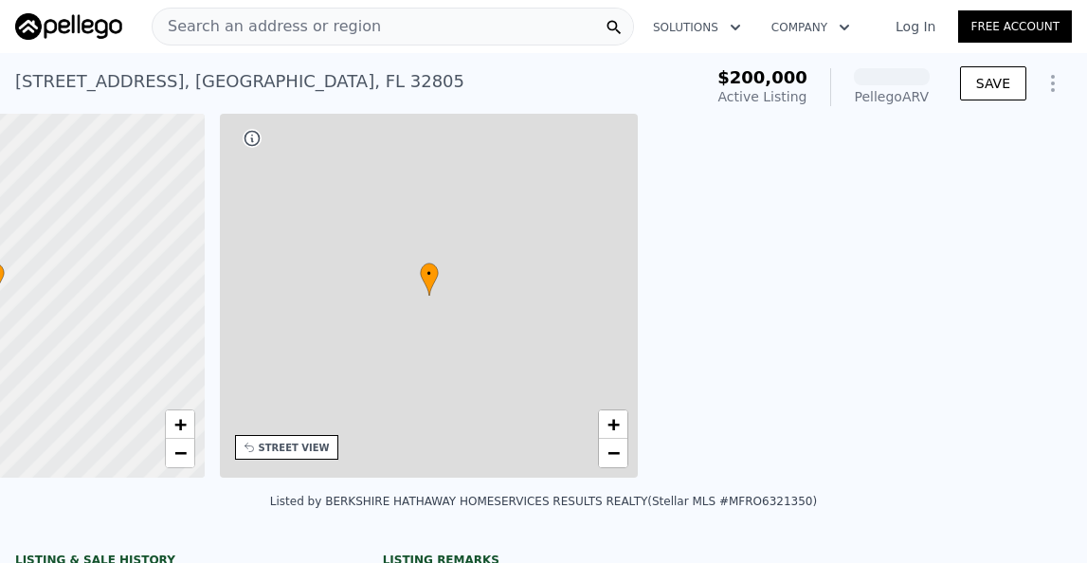
scroll to position [0, 8]
